Goal: Information Seeking & Learning: Understand process/instructions

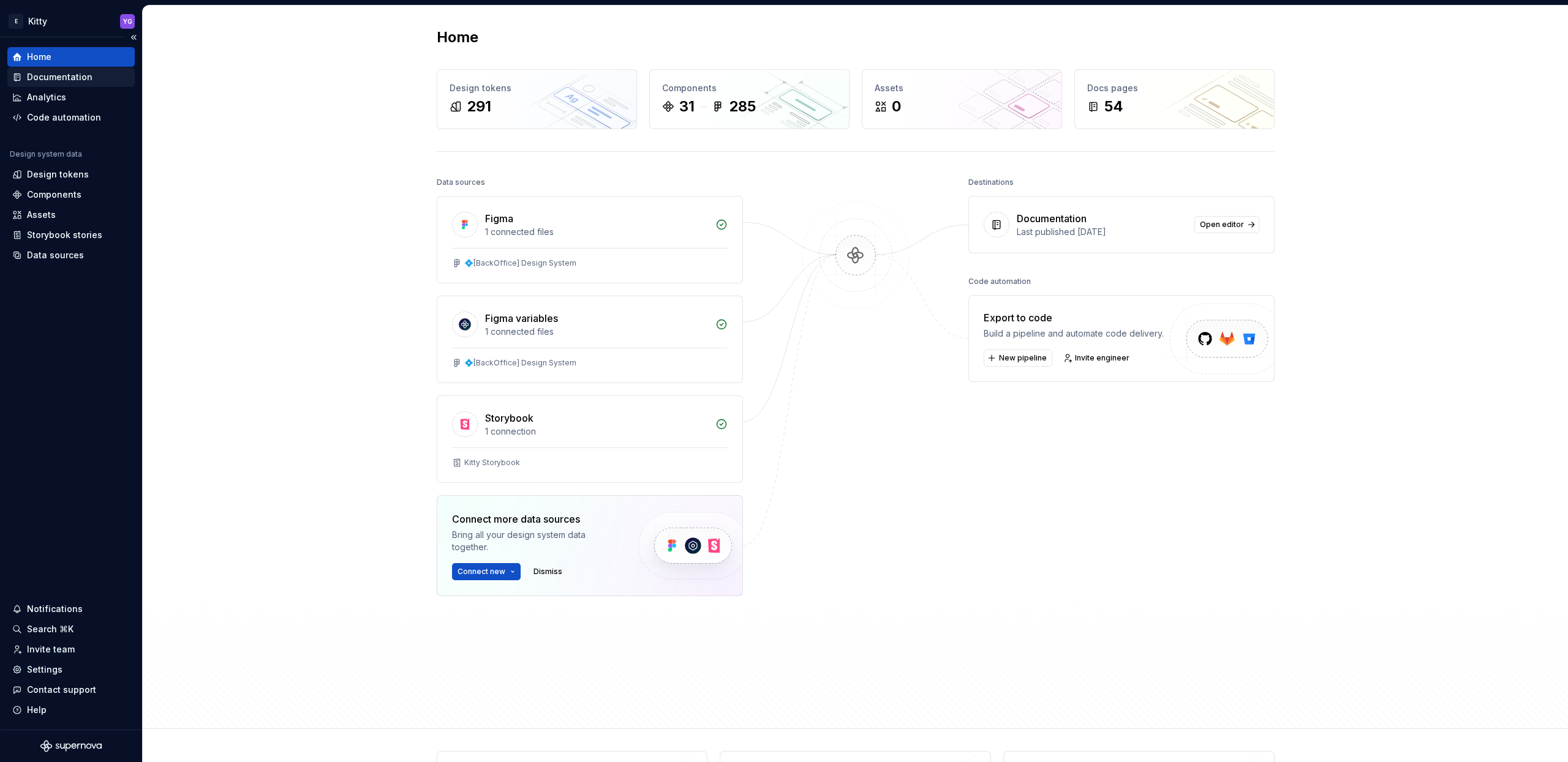
click at [50, 75] on div "Documentation" at bounding box center [59, 77] width 66 height 12
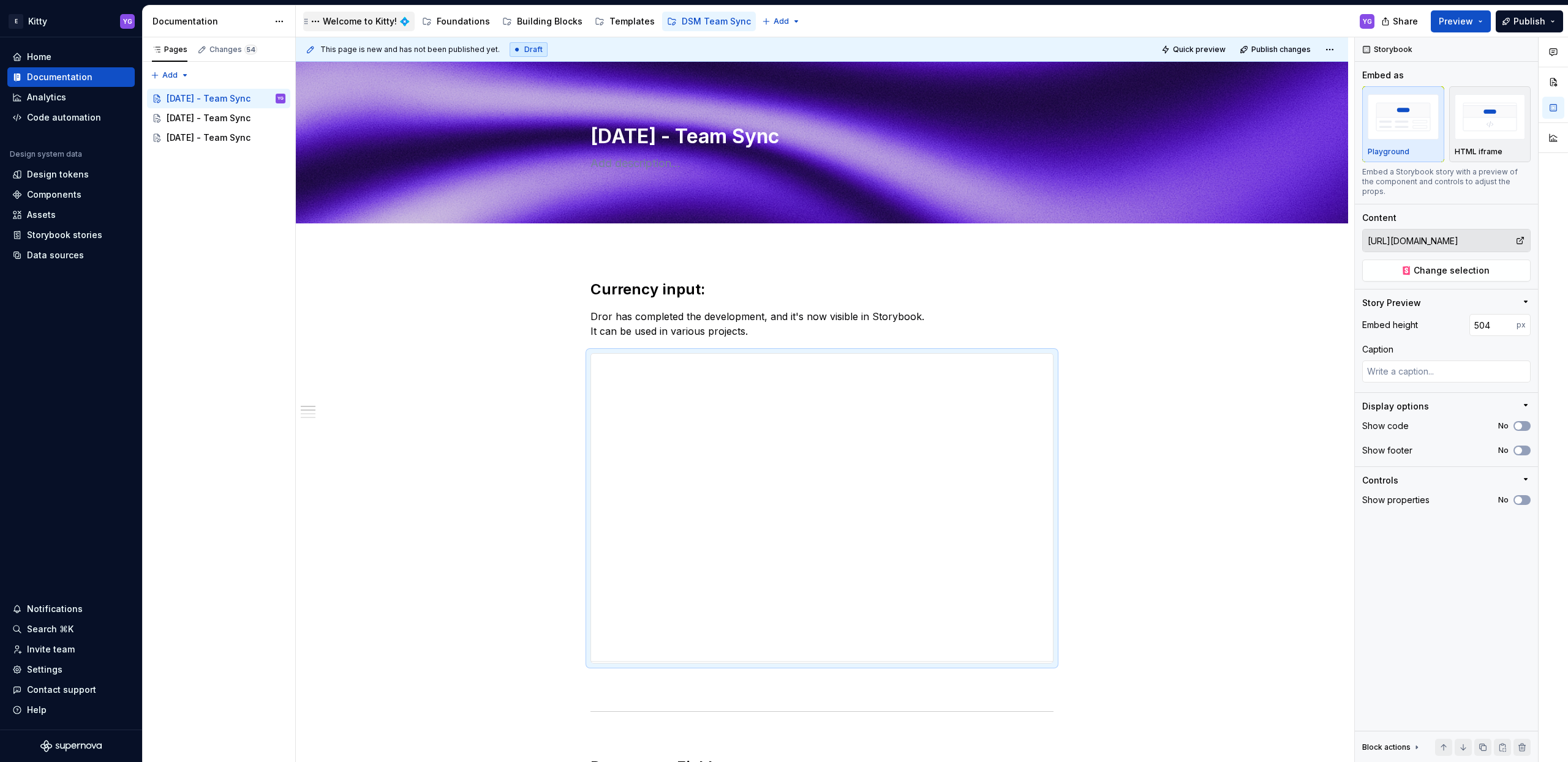
click at [362, 21] on div "Welcome to Kitty! 💠" at bounding box center [367, 21] width 87 height 12
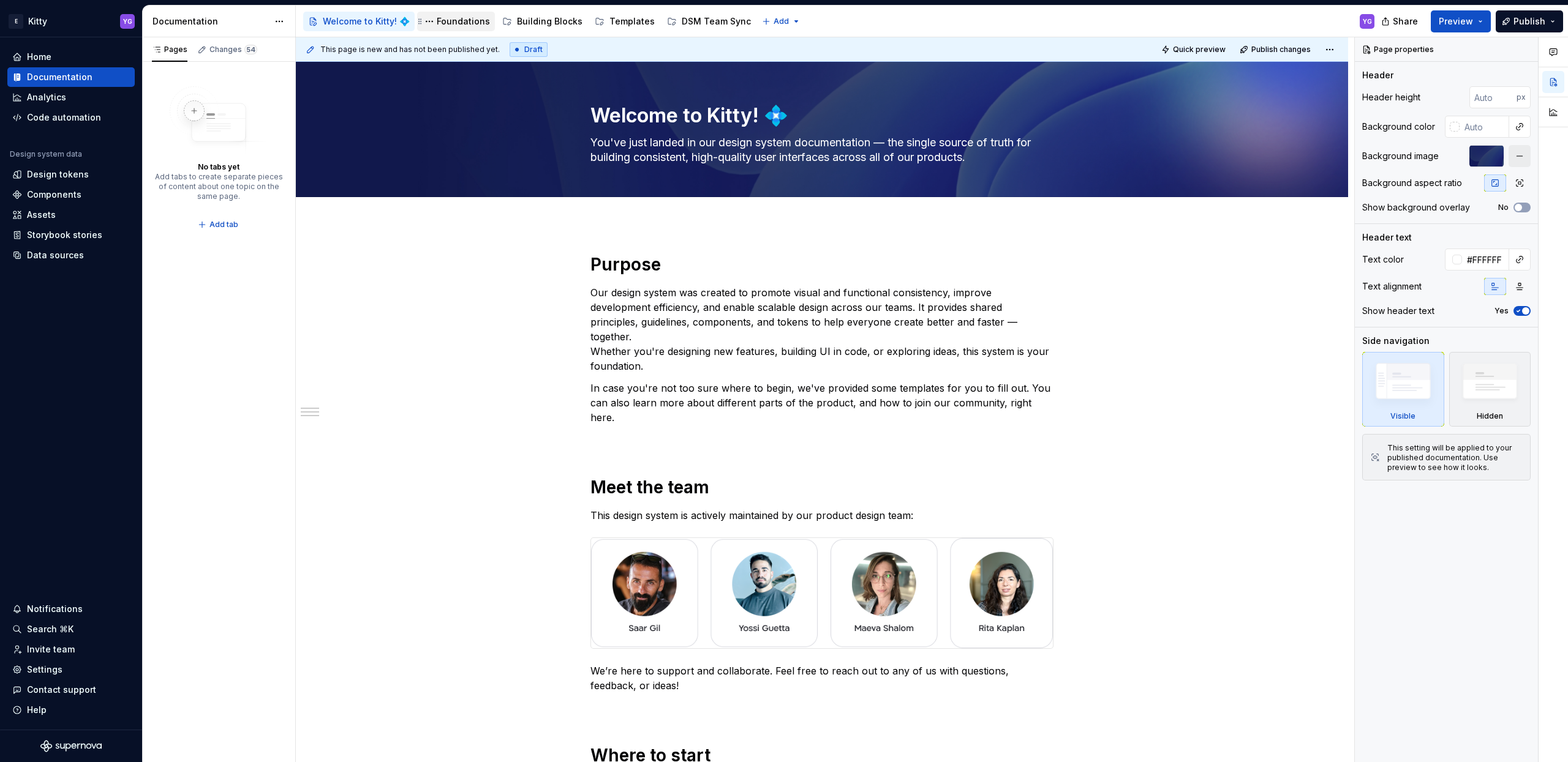
click at [447, 20] on div "Foundations" at bounding box center [463, 21] width 53 height 12
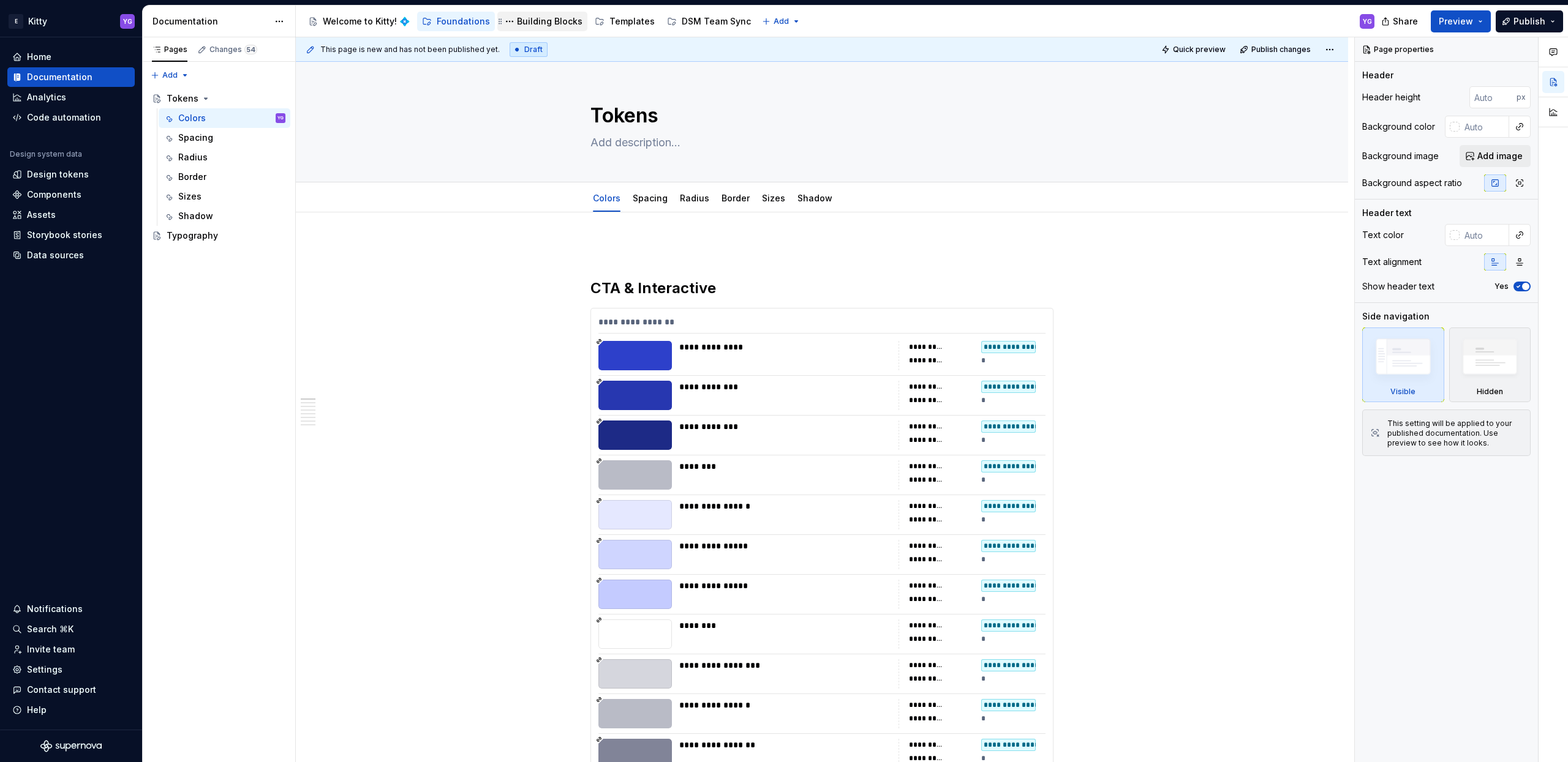
click at [552, 22] on div "Building Blocks" at bounding box center [549, 21] width 66 height 12
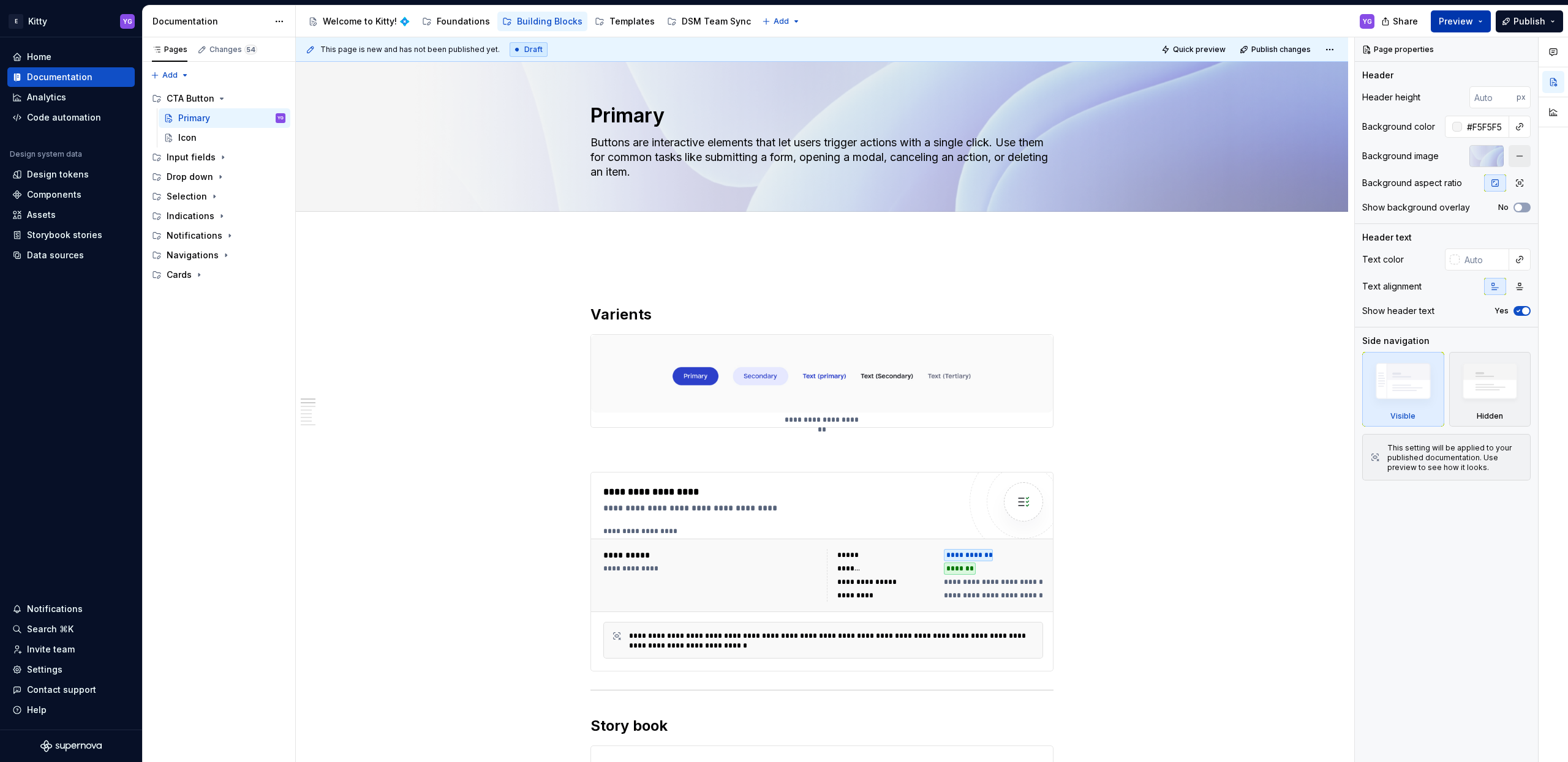
click at [1466, 17] on span "Preview" at bounding box center [1456, 21] width 35 height 12
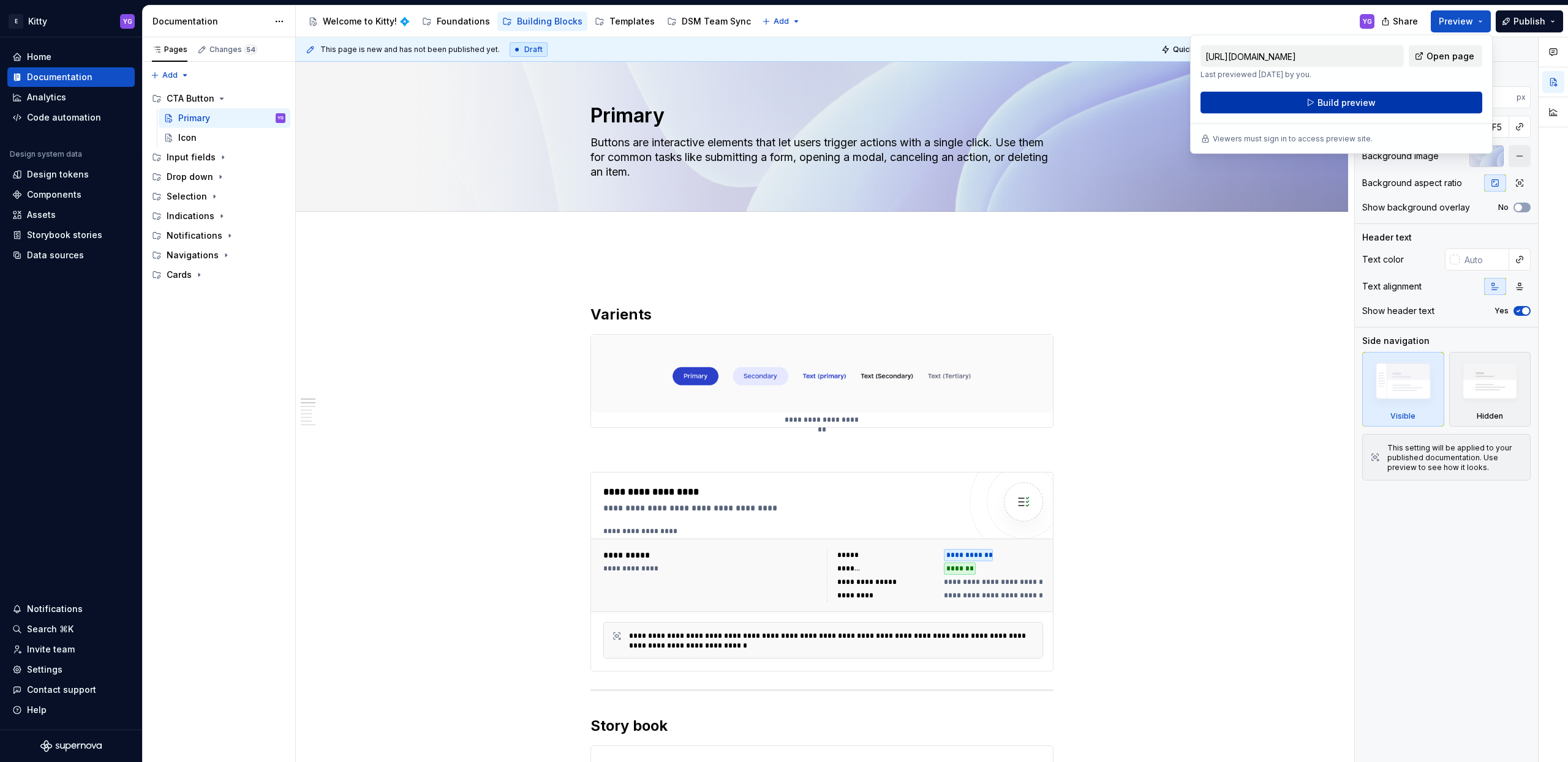
click at [1339, 99] on span "Build preview" at bounding box center [1347, 103] width 58 height 12
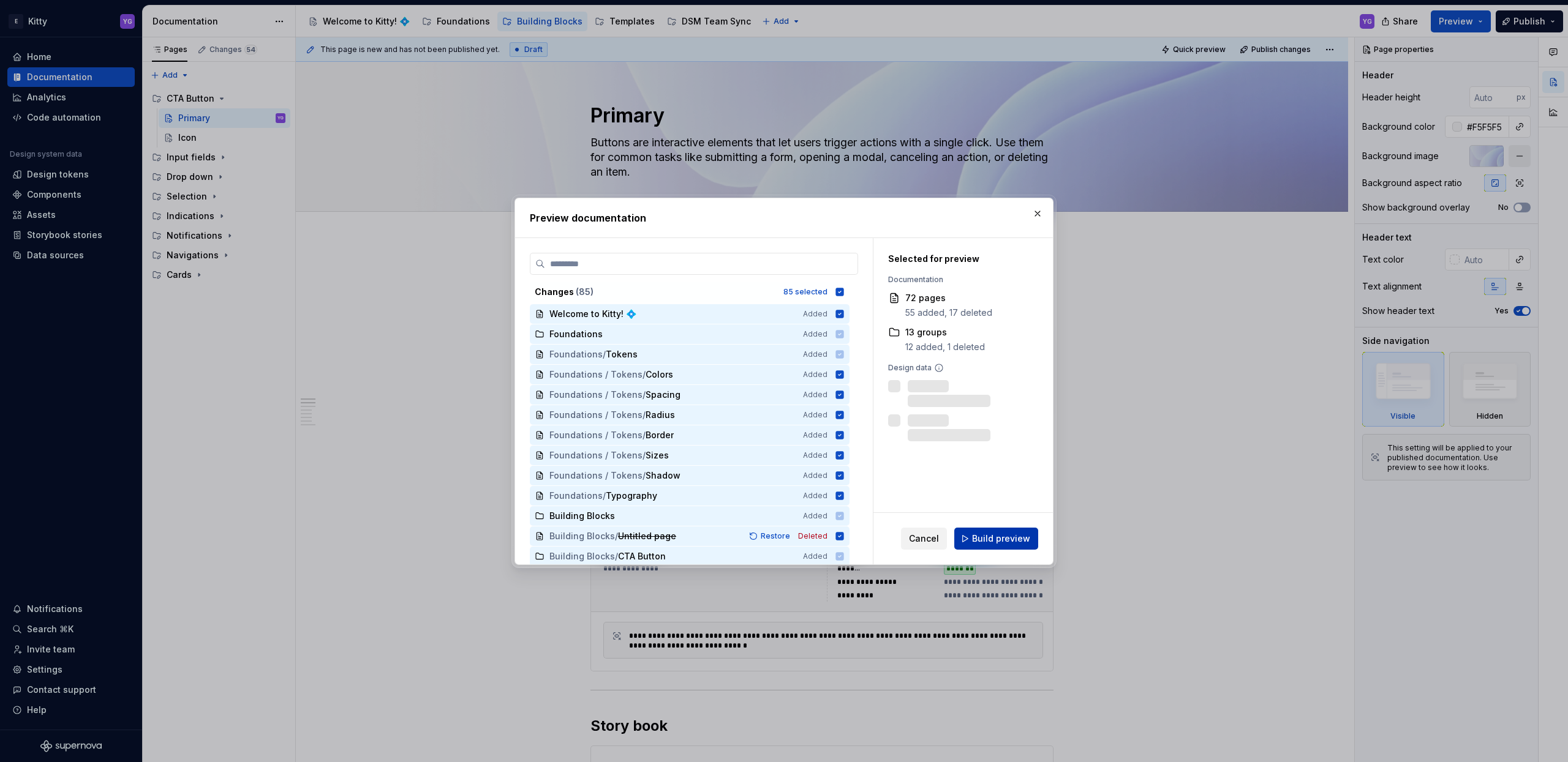
click at [1003, 537] on span "Build preview" at bounding box center [1001, 539] width 58 height 12
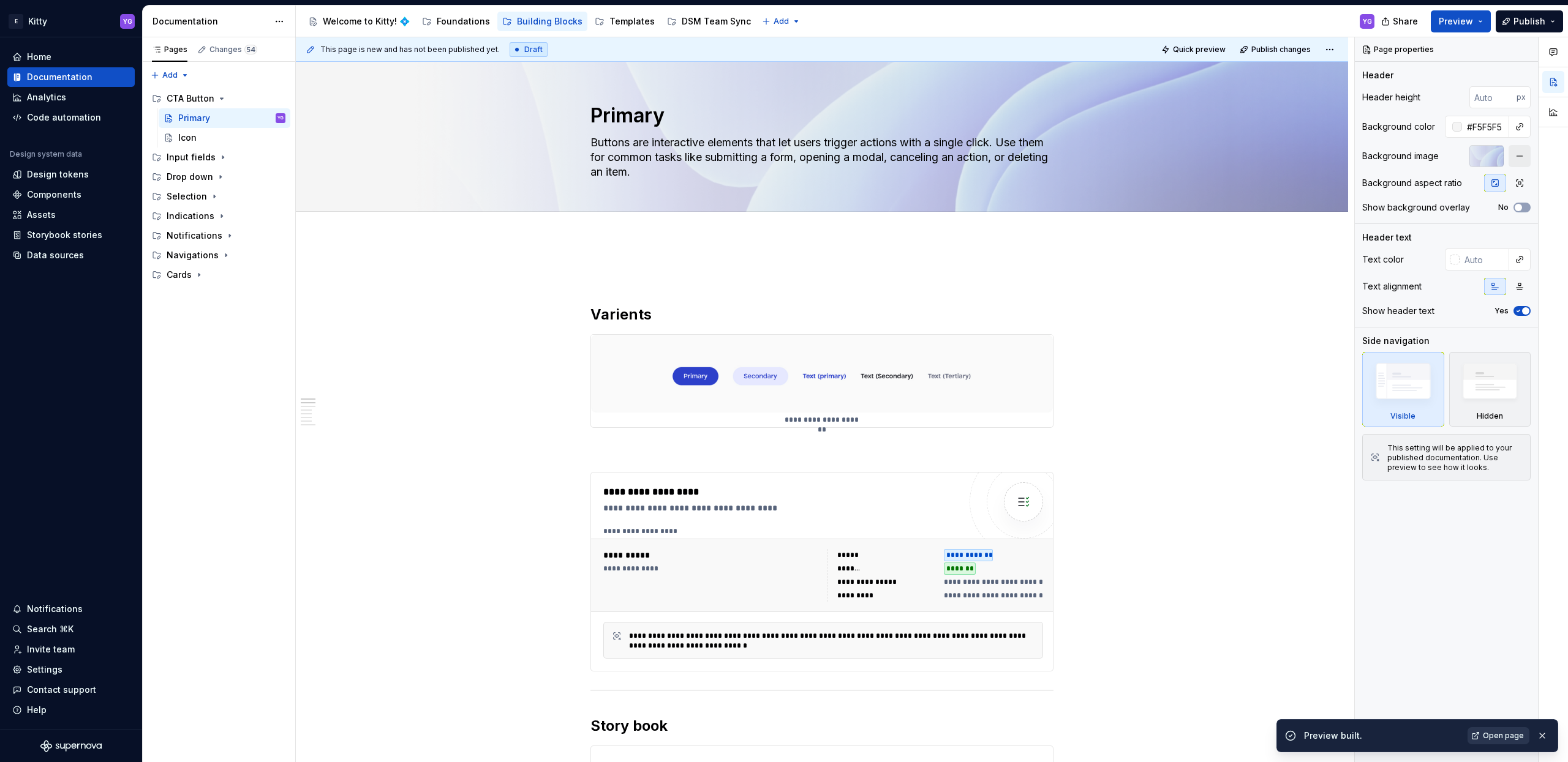
click at [1505, 738] on span "Open page" at bounding box center [1503, 736] width 41 height 10
type textarea "*"
